Goal: Information Seeking & Learning: Learn about a topic

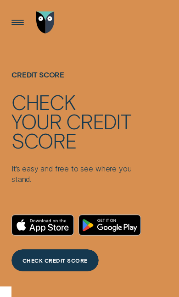
click at [43, 259] on div "CHECK CREDIT SCORE" at bounding box center [54, 261] width 65 height 5
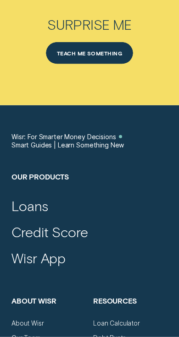
scroll to position [3945, 0]
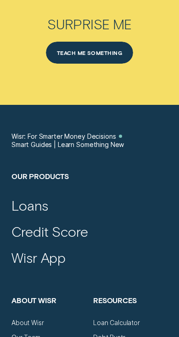
click at [76, 231] on div "Credit Score" at bounding box center [49, 232] width 77 height 22
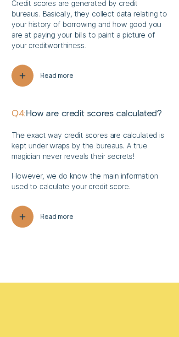
scroll to position [2926, 0]
click at [58, 213] on span "Read more" at bounding box center [56, 217] width 33 height 8
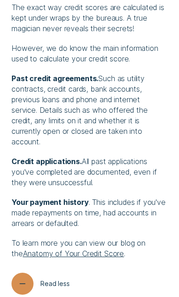
scroll to position [3057, 0]
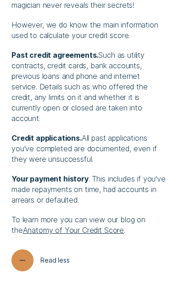
click at [96, 225] on link "Anatomy of Your Credit Score" at bounding box center [73, 229] width 101 height 9
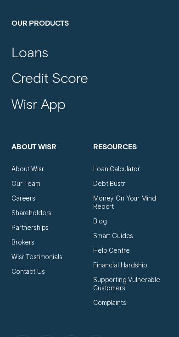
scroll to position [3942, 0]
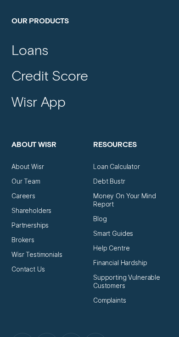
click at [141, 193] on div "Money On Your Mind Report" at bounding box center [130, 200] width 74 height 16
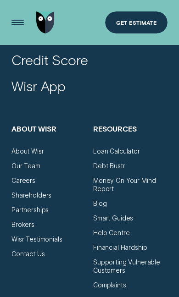
scroll to position [3178, 0]
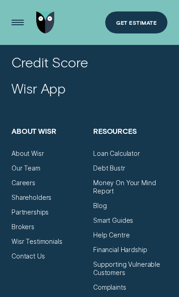
click at [123, 164] on div "Debt Bustr" at bounding box center [109, 168] width 32 height 8
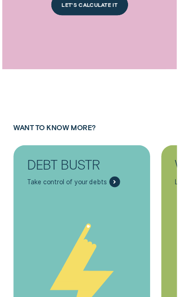
scroll to position [2366, 0]
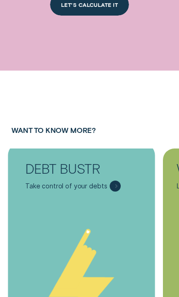
click at [118, 179] on div "DEBT BUSTR Take control of your debts" at bounding box center [81, 176] width 140 height 57
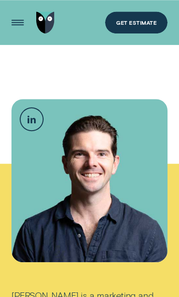
scroll to position [4893, 0]
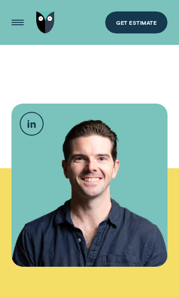
click at [146, 26] on div "Get Estimate" at bounding box center [136, 23] width 40 height 5
